Goal: Task Accomplishment & Management: Complete application form

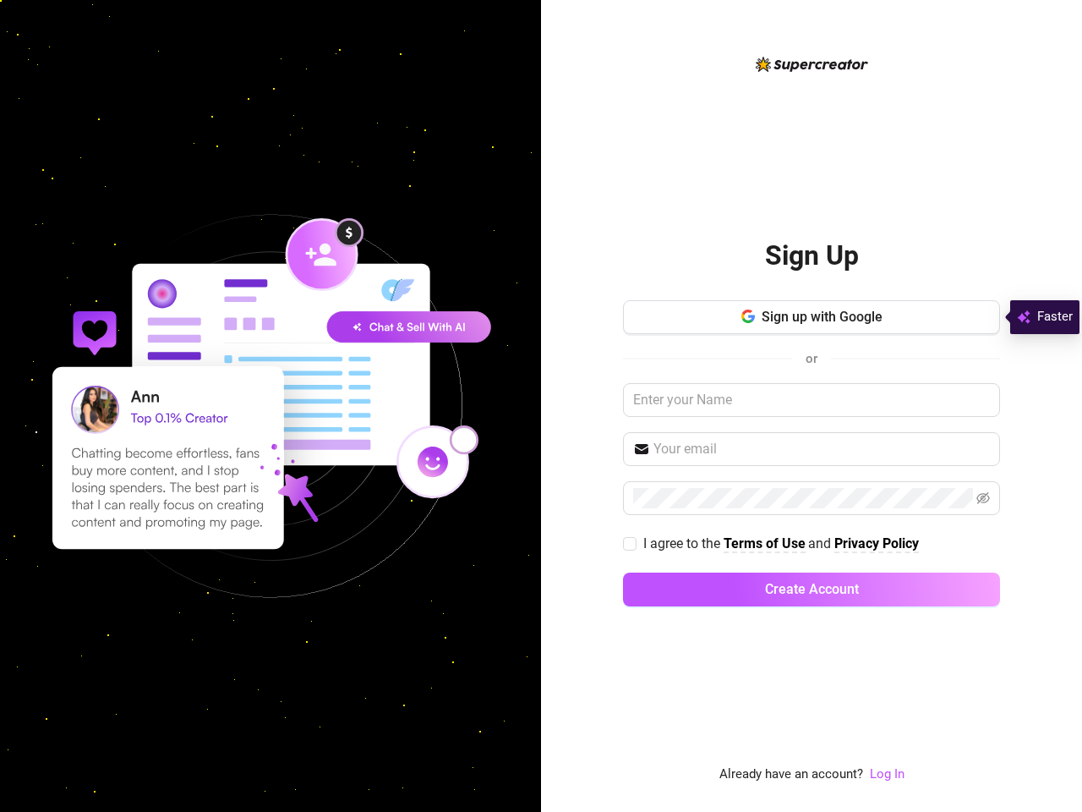
click at [541, 406] on div "Sign Up Sign up with Google or I agree to the Terms of Use and Privacy Policy C…" at bounding box center [811, 406] width 541 height 812
click at [812, 317] on span "Sign up with Google" at bounding box center [822, 317] width 121 height 16
click at [748, 316] on icon "button" at bounding box center [751, 318] width 7 height 7
click at [812, 449] on input "text" at bounding box center [822, 449] width 337 height 20
click at [983, 498] on icon "eye-invisible" at bounding box center [984, 498] width 14 height 12
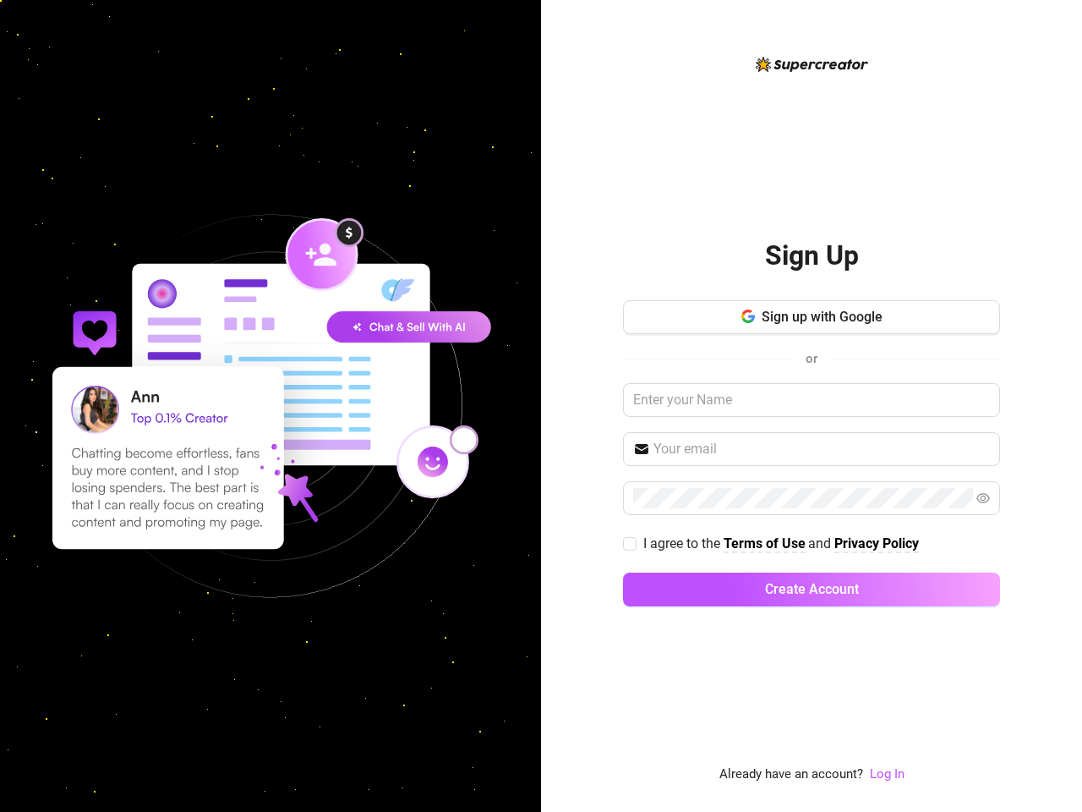
click at [812, 589] on span "Create Account" at bounding box center [812, 589] width 94 height 16
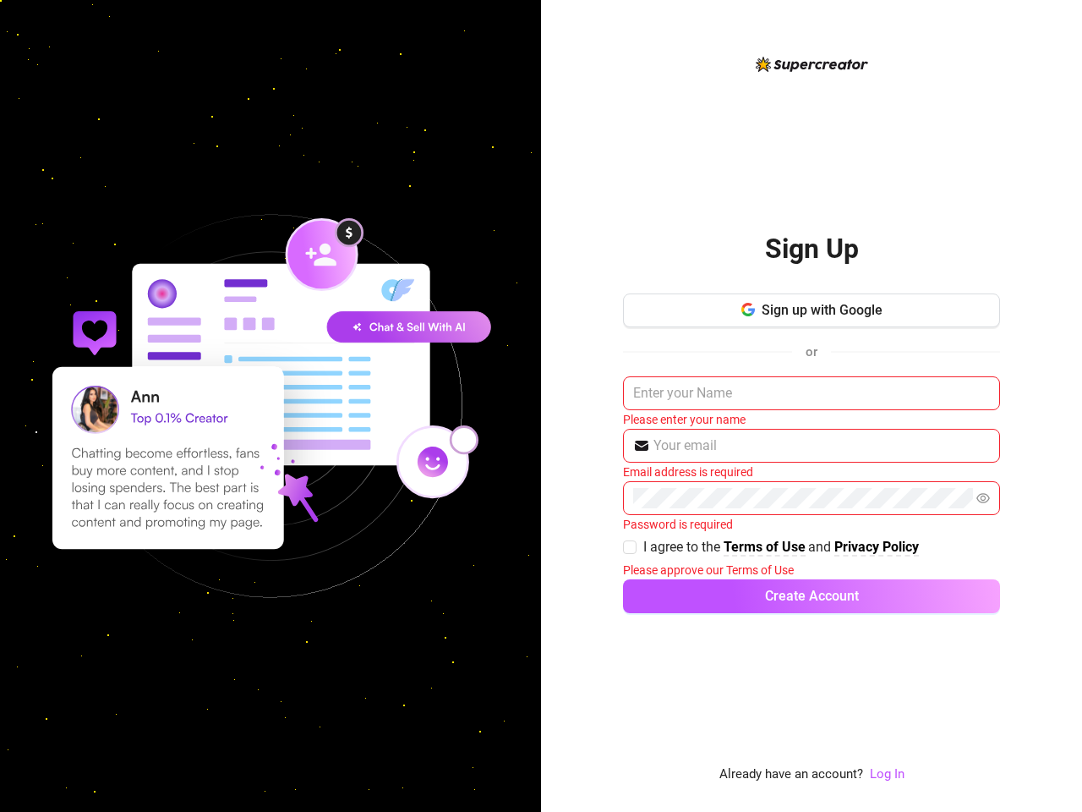
click at [886, 774] on link "Log In" at bounding box center [887, 773] width 35 height 15
